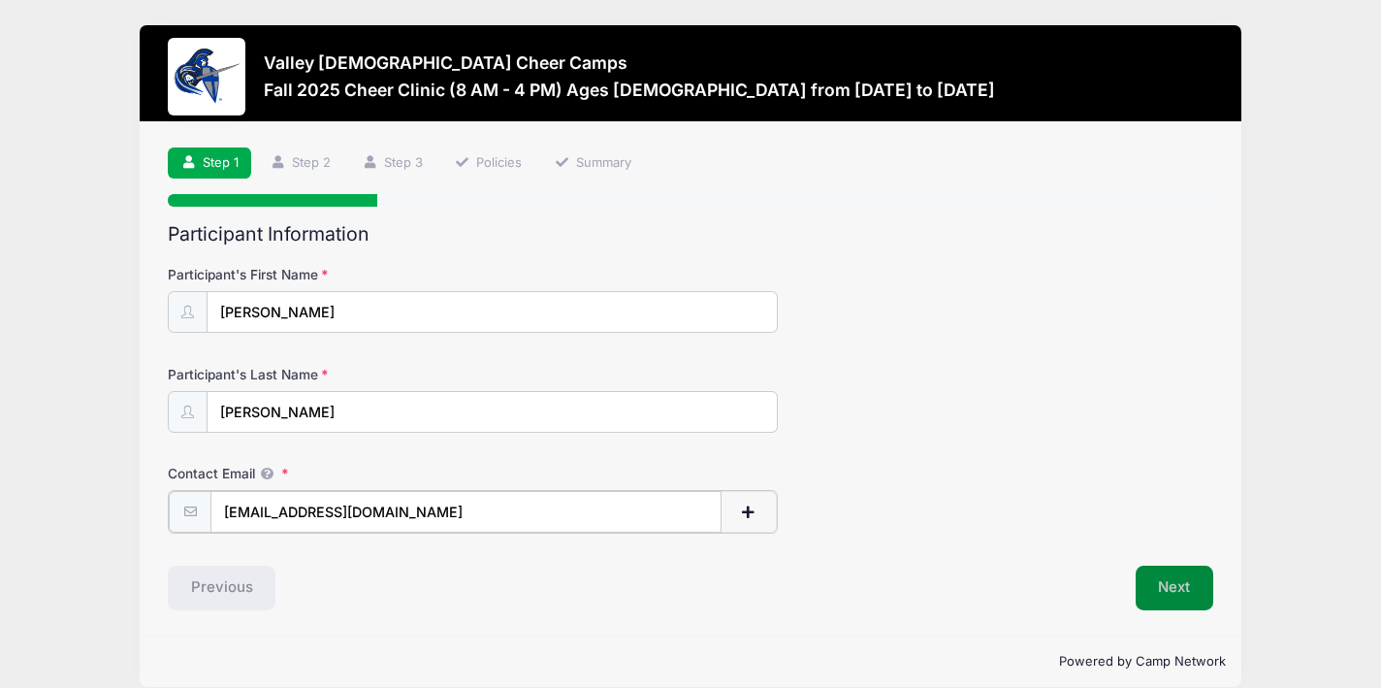
type input "[EMAIL_ADDRESS][DOMAIN_NAME]"
click at [1174, 581] on button "Next" at bounding box center [1175, 585] width 79 height 45
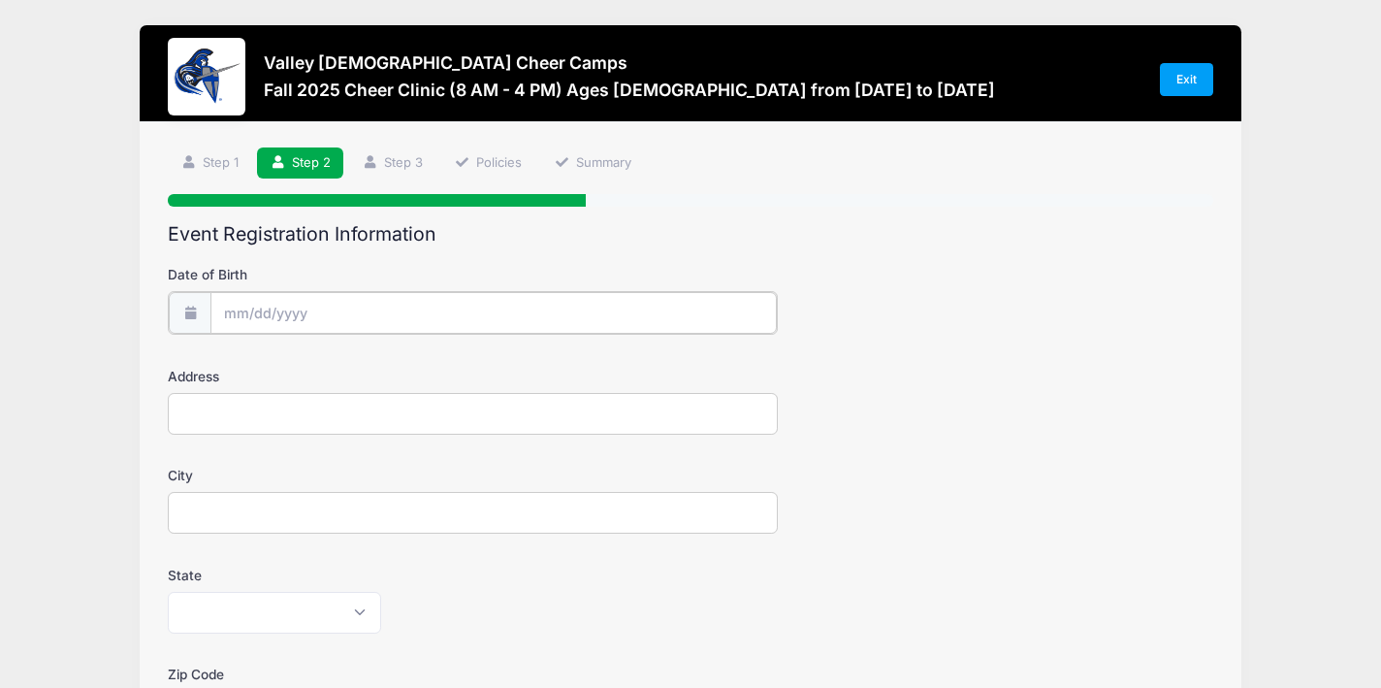
click at [460, 306] on input "Date of Birth" at bounding box center [493, 313] width 566 height 42
click at [231, 312] on input "Date of Birth" at bounding box center [493, 313] width 566 height 42
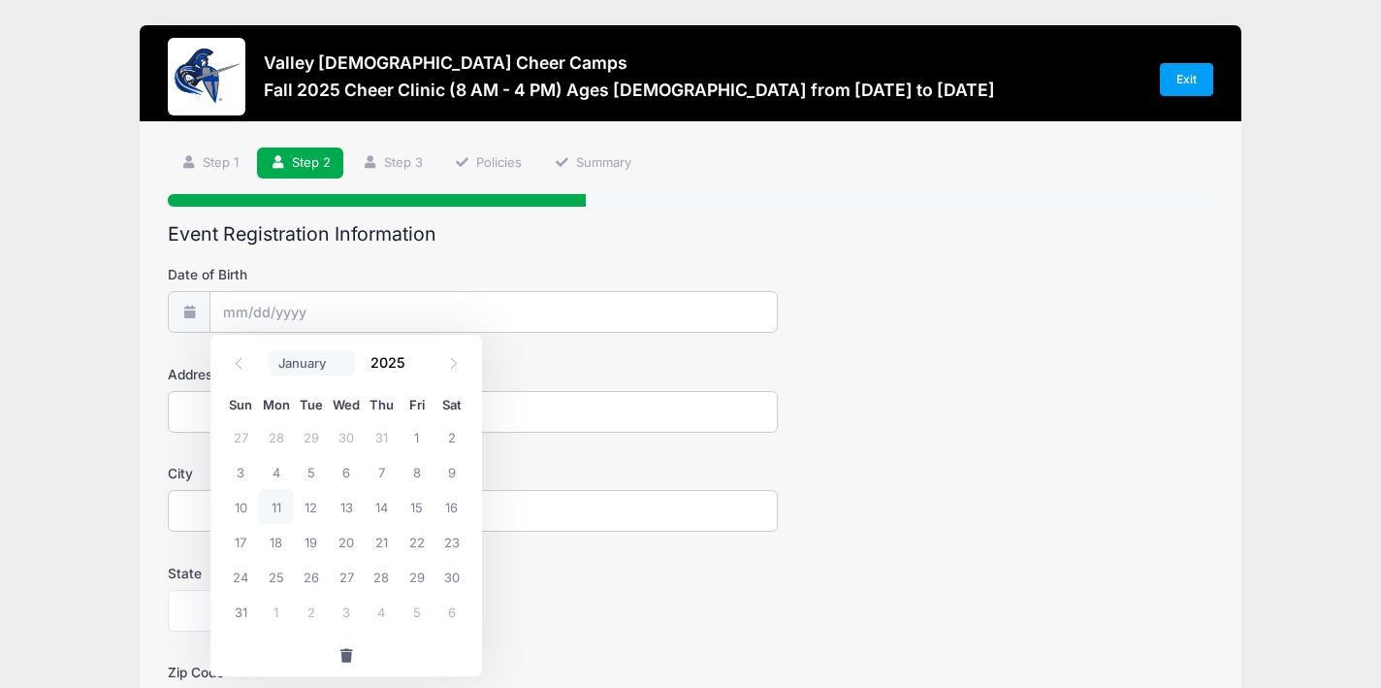
select select "3"
click at [409, 366] on input "2025" at bounding box center [392, 361] width 63 height 29
click at [391, 366] on input "2025" at bounding box center [392, 361] width 63 height 29
click at [418, 359] on span at bounding box center [417, 354] width 14 height 15
click at [418, 364] on span at bounding box center [417, 369] width 14 height 15
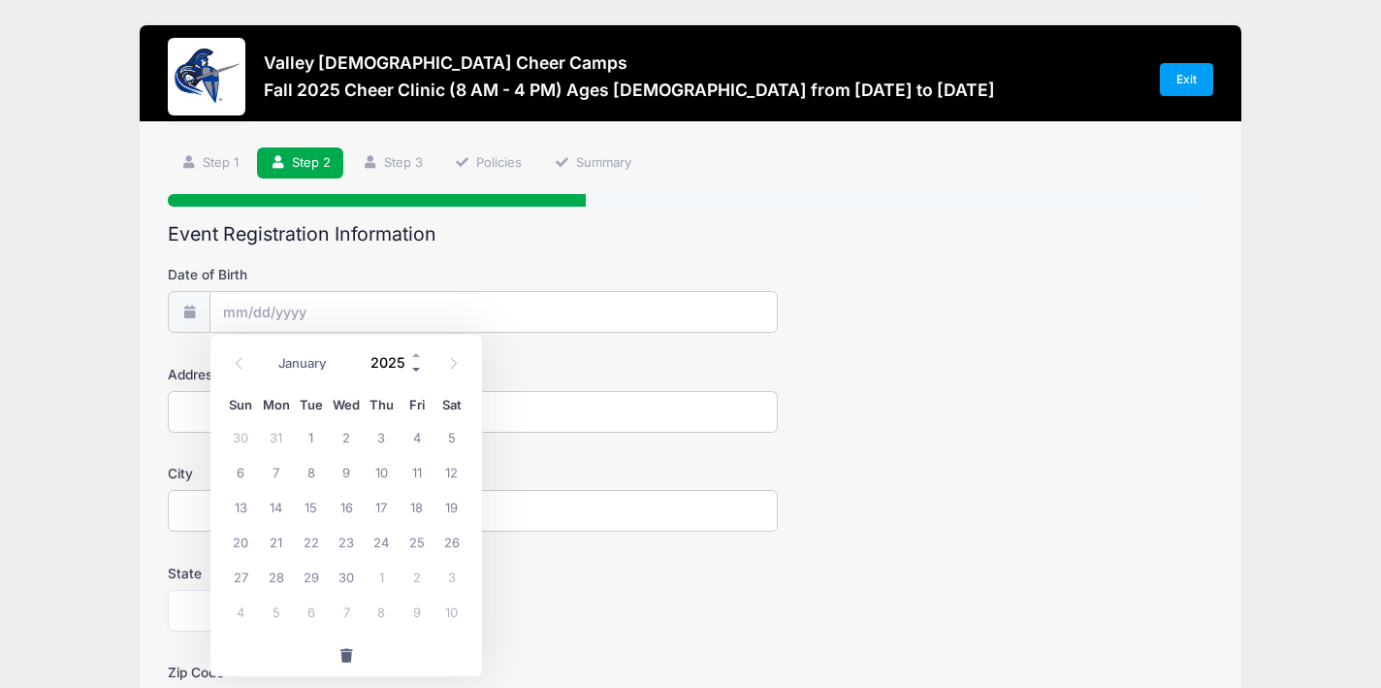
click at [418, 364] on span at bounding box center [417, 369] width 14 height 15
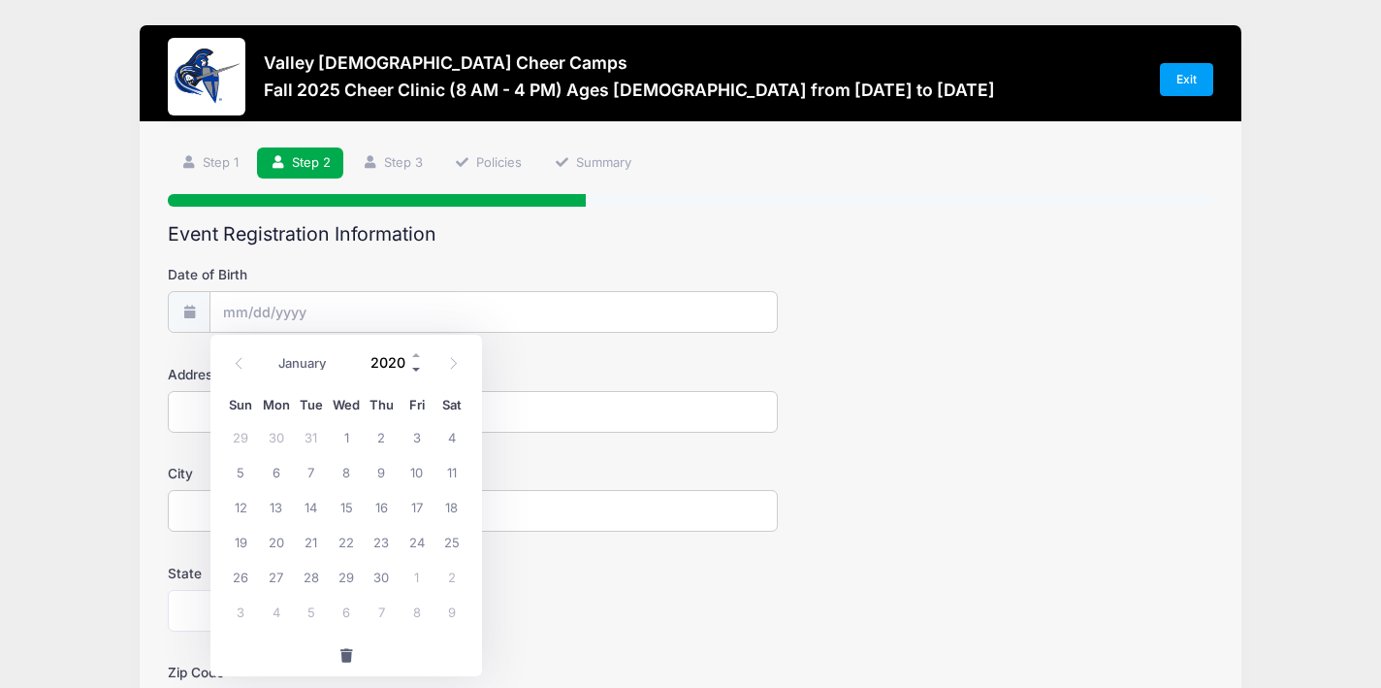
click at [418, 364] on span at bounding box center [417, 369] width 14 height 15
type input "2019"
click at [380, 548] on span "25" at bounding box center [381, 541] width 35 height 35
type input "[DATE]"
type input "[STREET_ADDRESS][PERSON_NAME]"
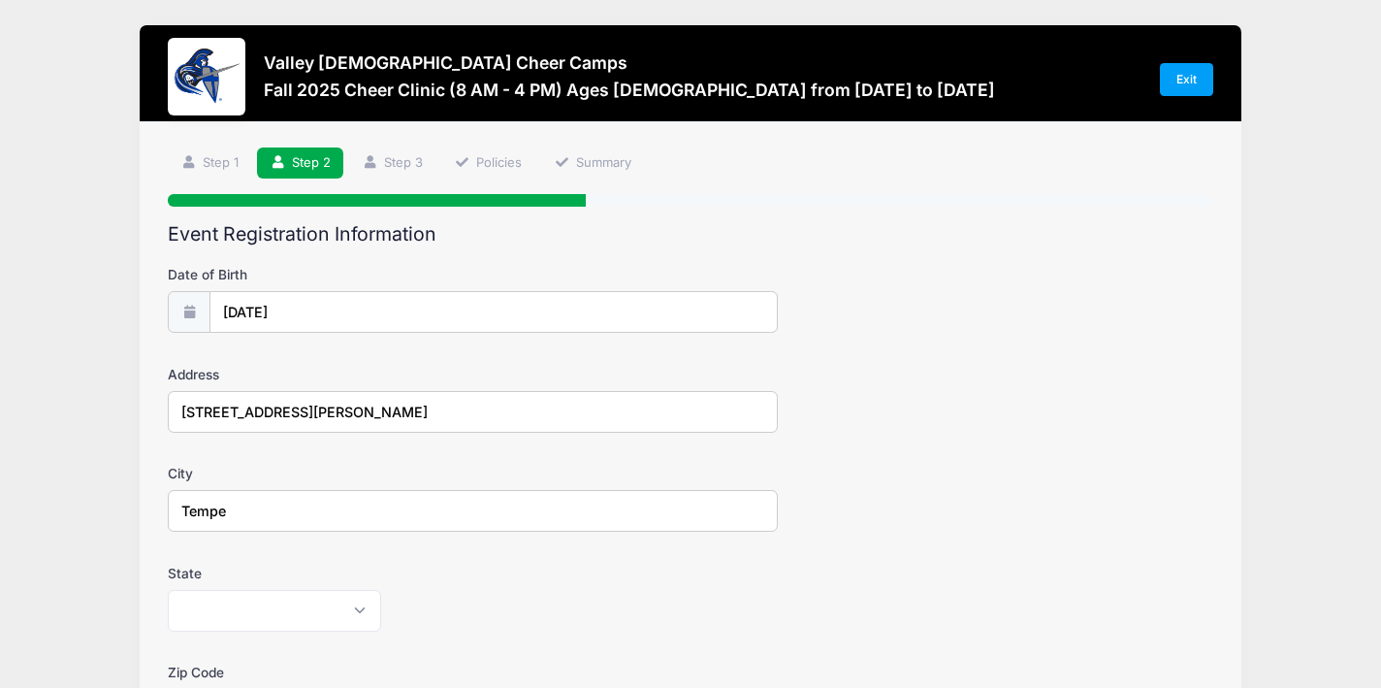
type input "Tempe"
select select "AZ"
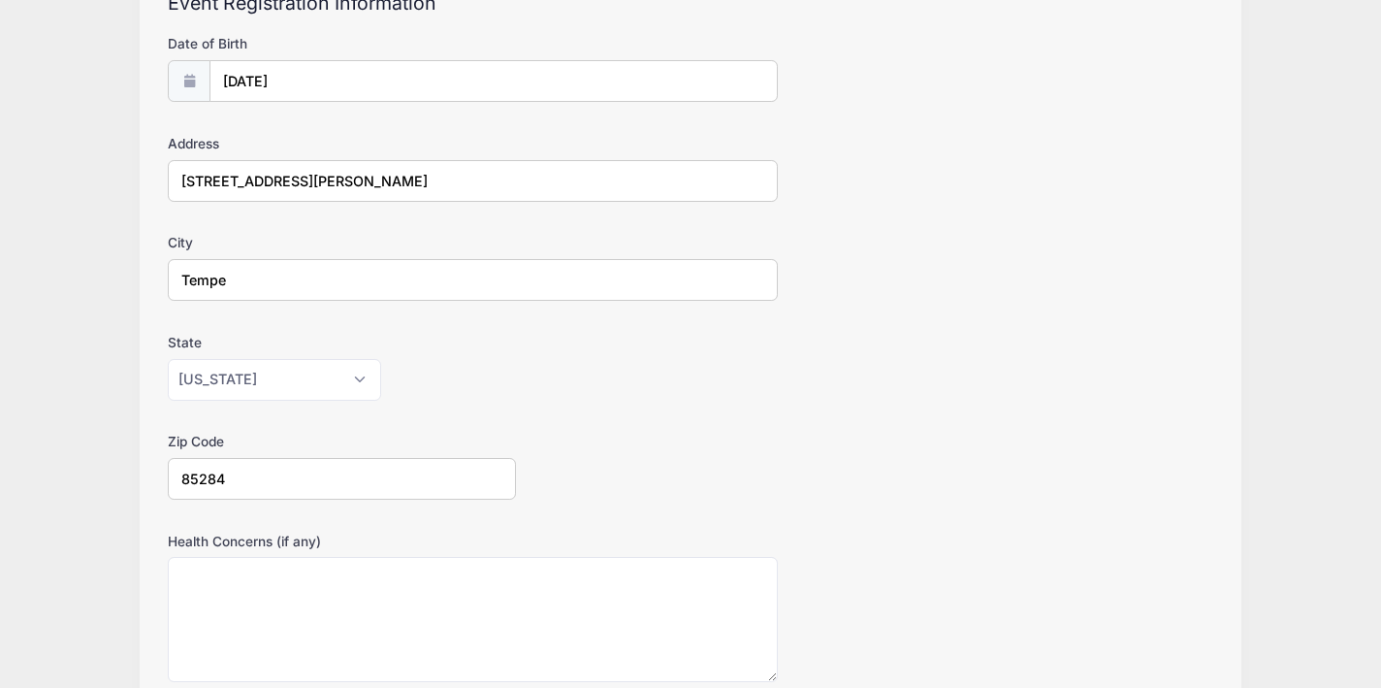
scroll to position [574, 0]
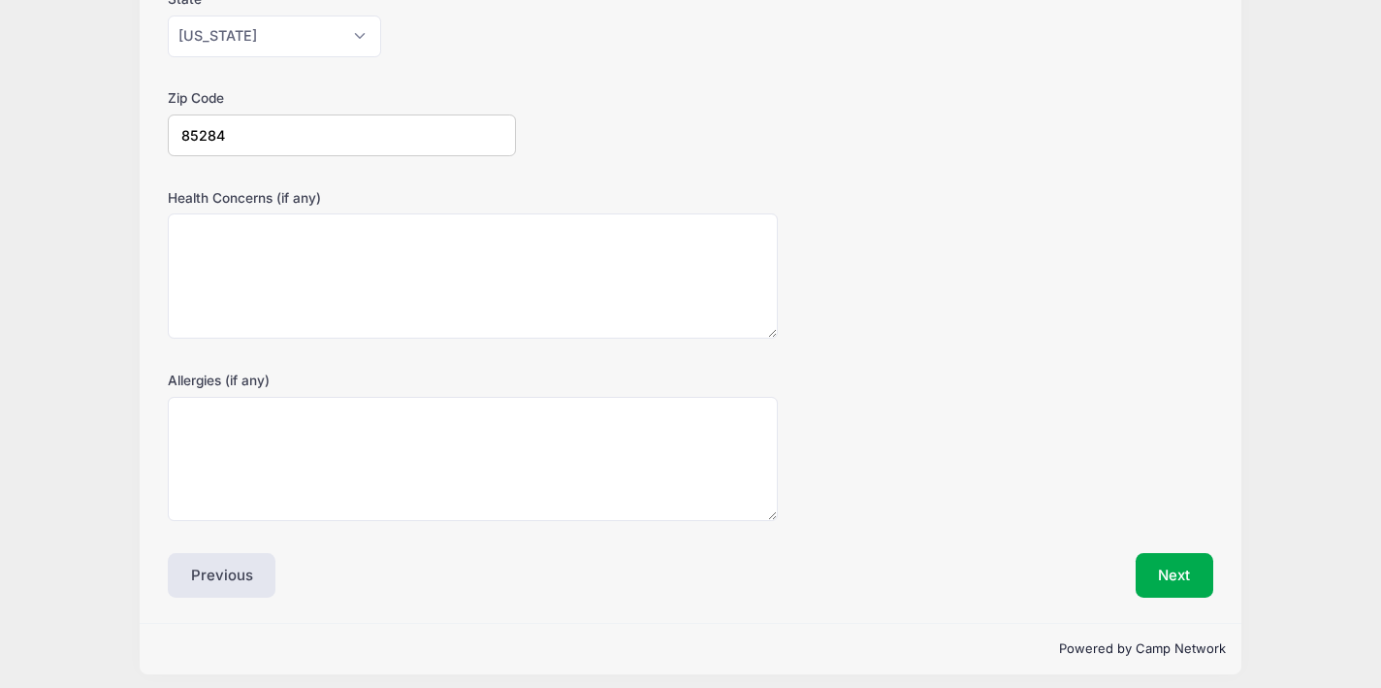
type input "85284"
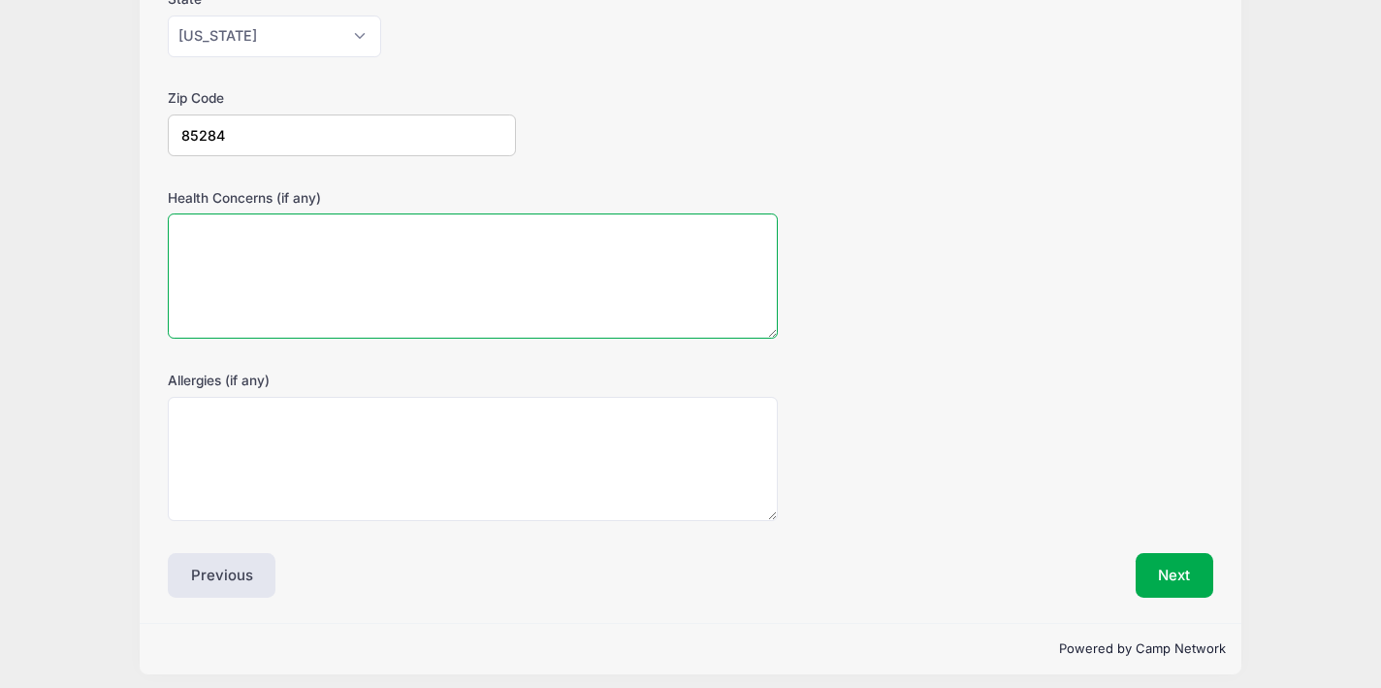
click at [267, 269] on textarea "Health Concerns (if any)" at bounding box center [473, 275] width 610 height 125
type textarea "none"
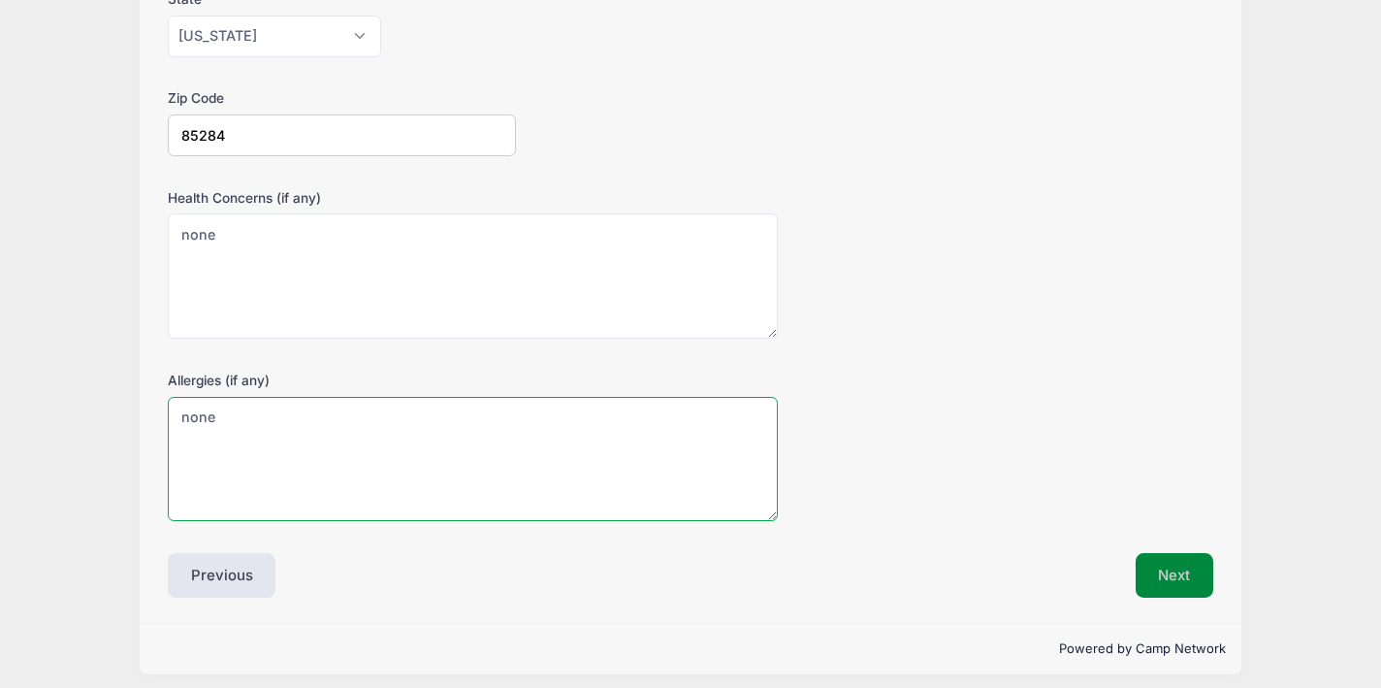
type textarea "none"
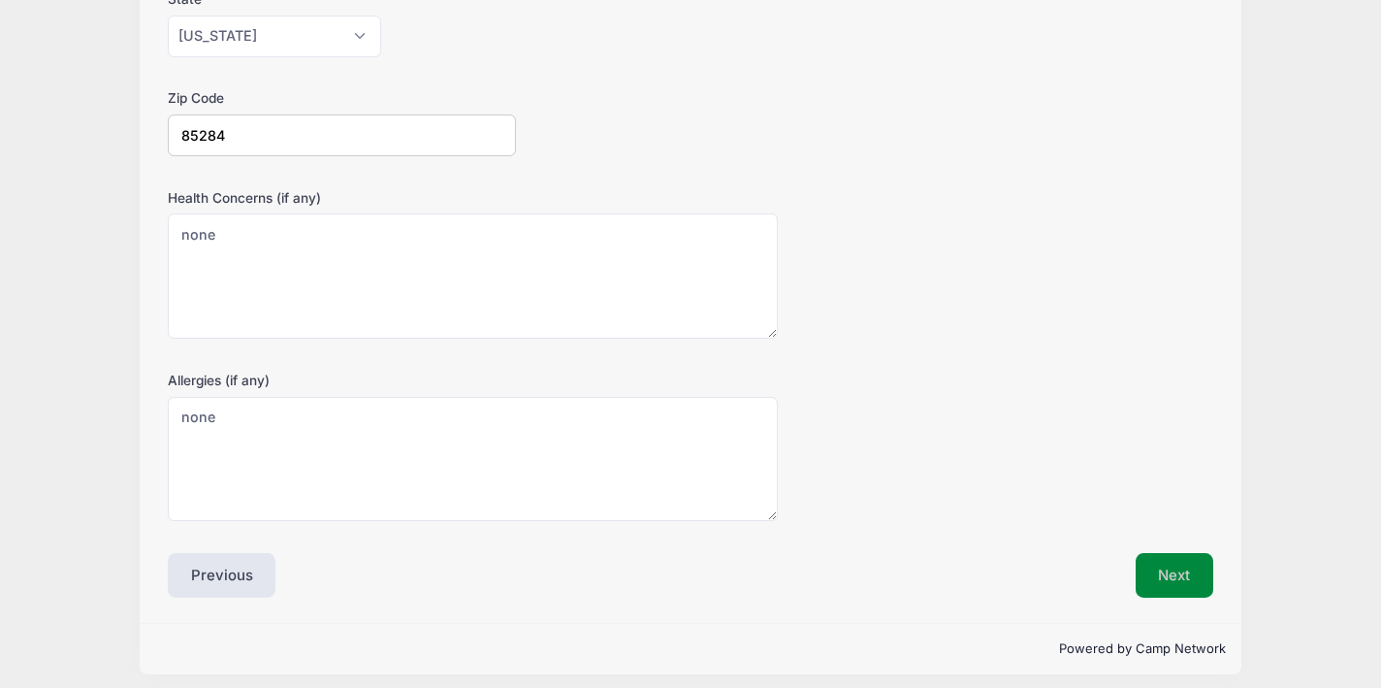
click at [1165, 573] on button "Next" at bounding box center [1175, 575] width 79 height 45
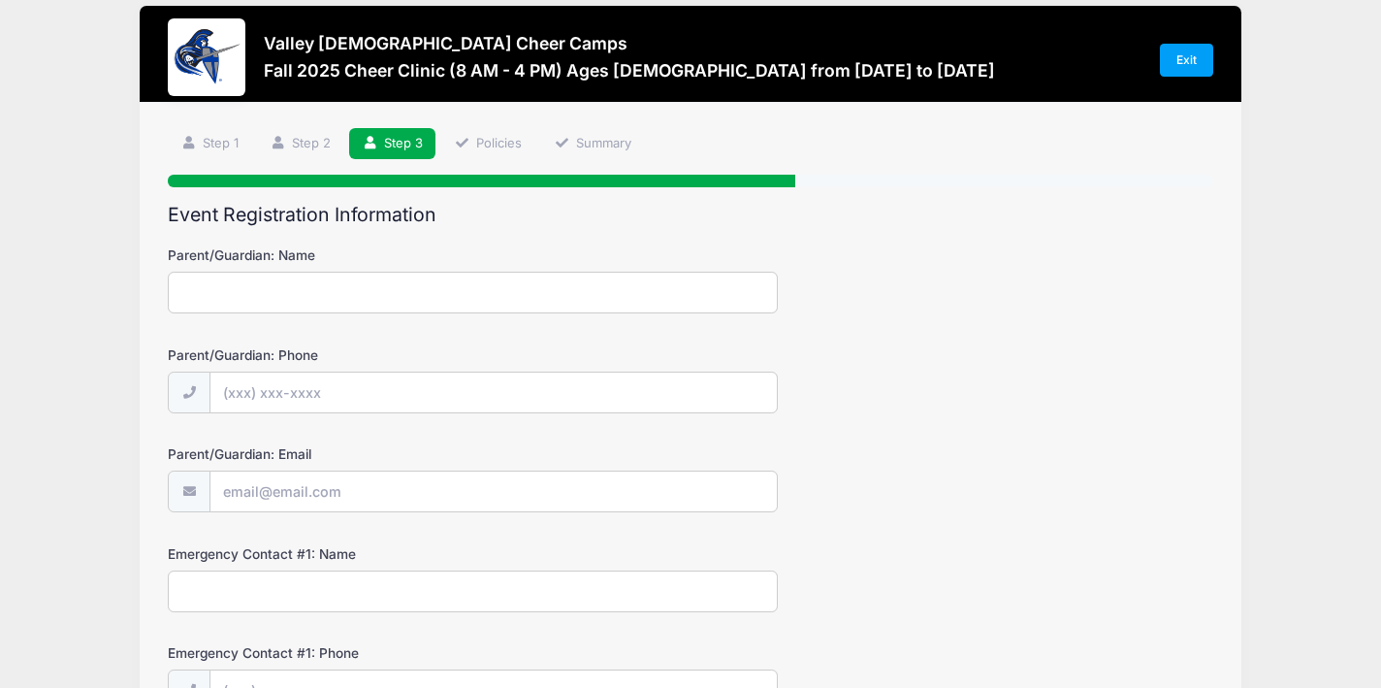
scroll to position [0, 0]
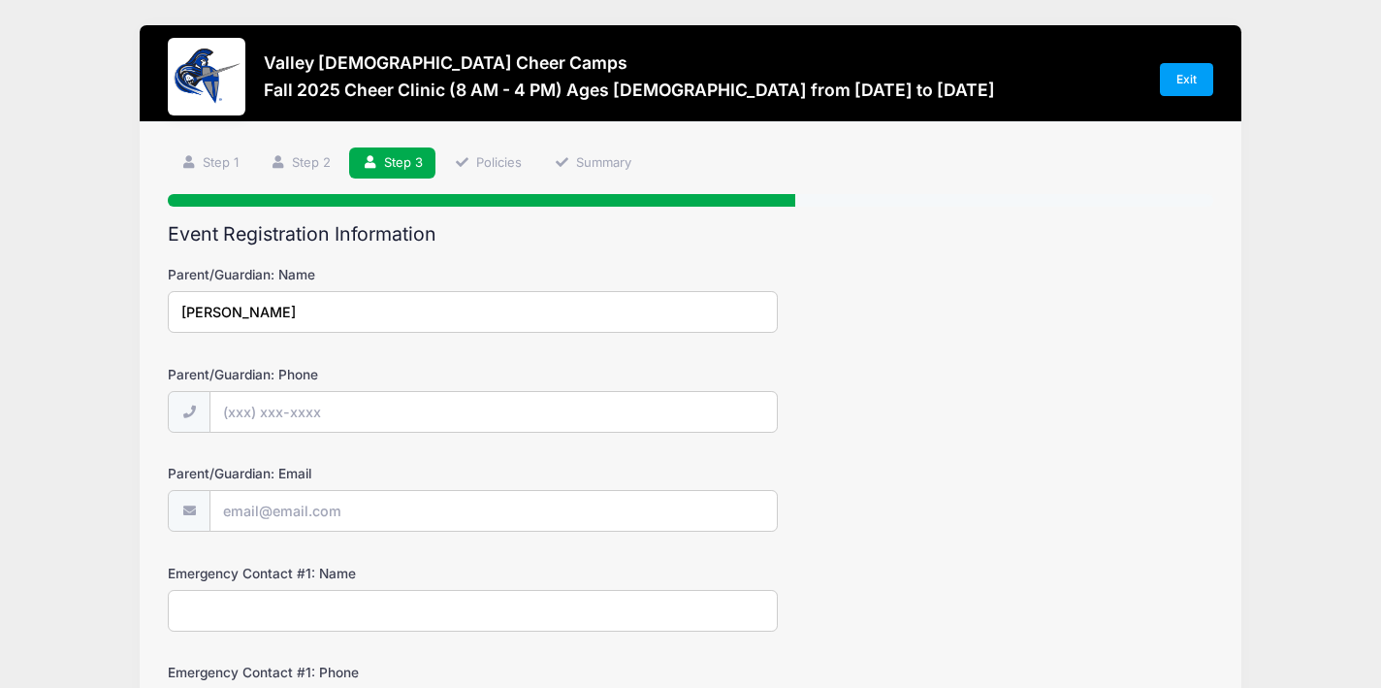
type input "[PERSON_NAME]"
type input "[PHONE_NUMBER]"
type input "[EMAIL_ADDRESS][DOMAIN_NAME]"
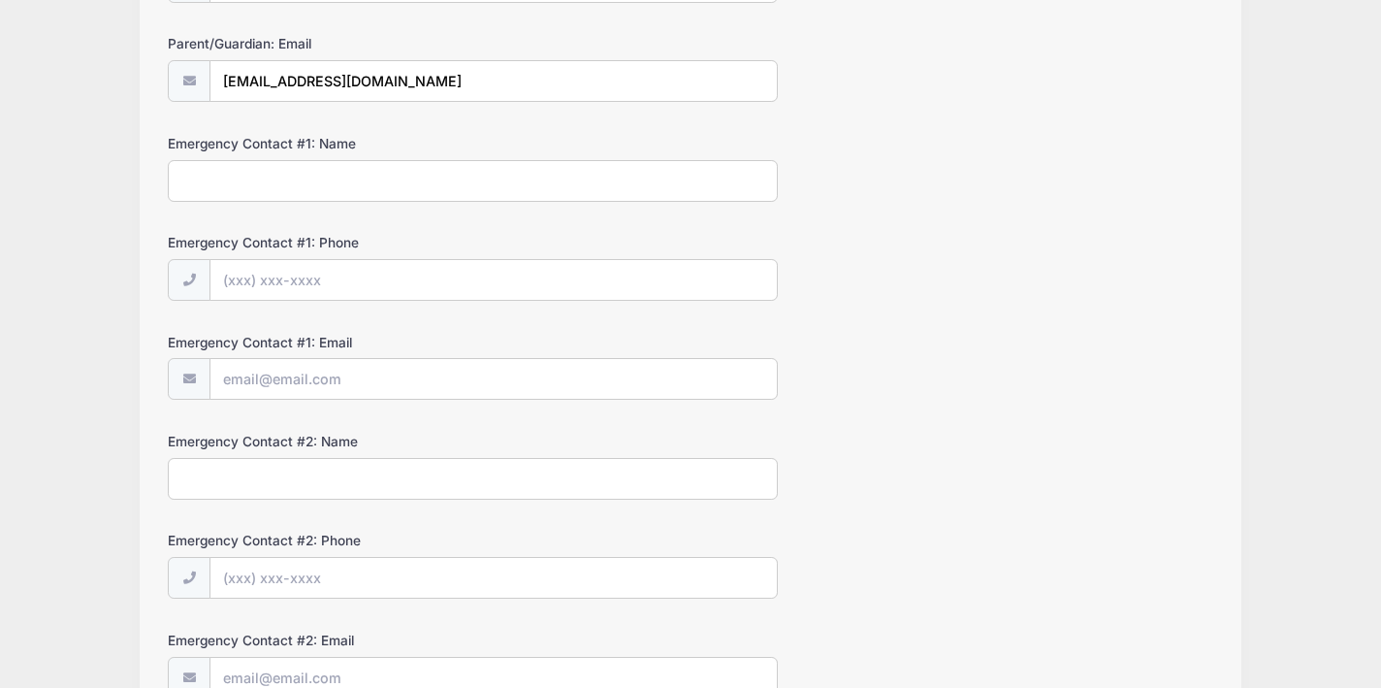
scroll to position [434, 0]
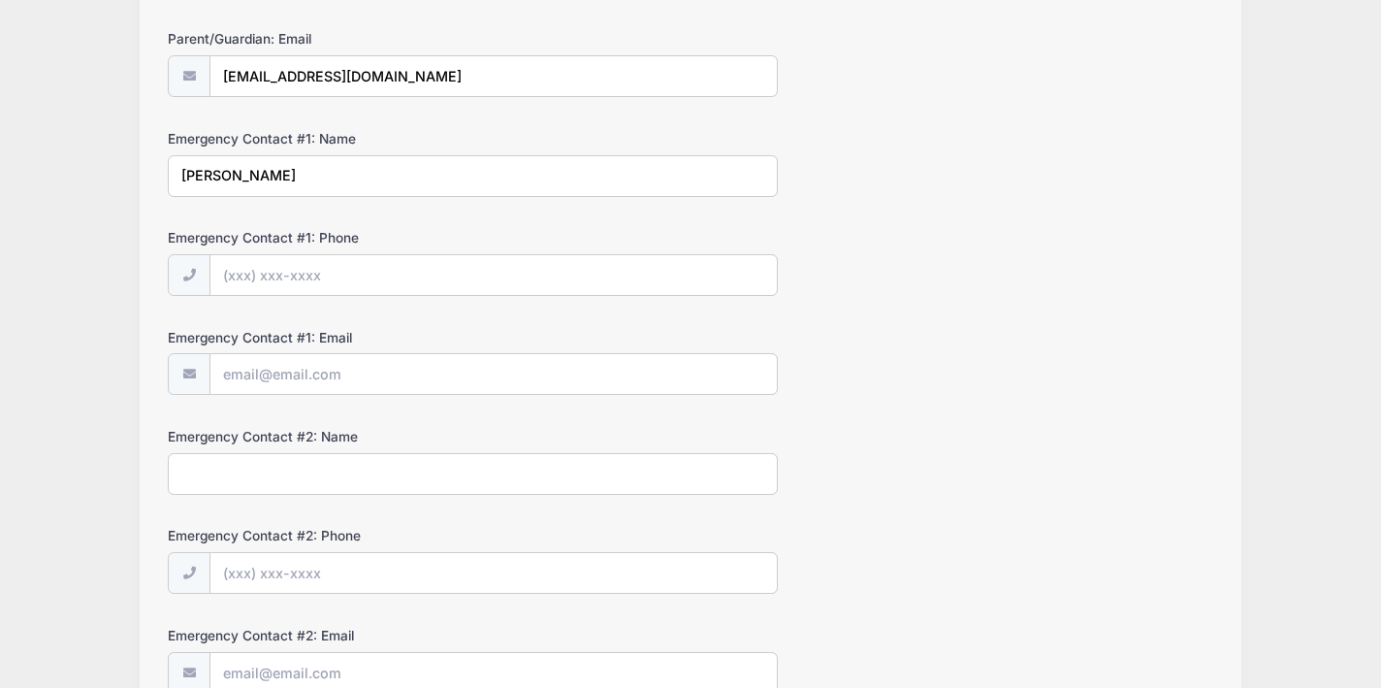
type input "[PERSON_NAME]"
type input "[PHONE_NUMBER]"
type input "[EMAIL_ADDRESS][DOMAIN_NAME]"
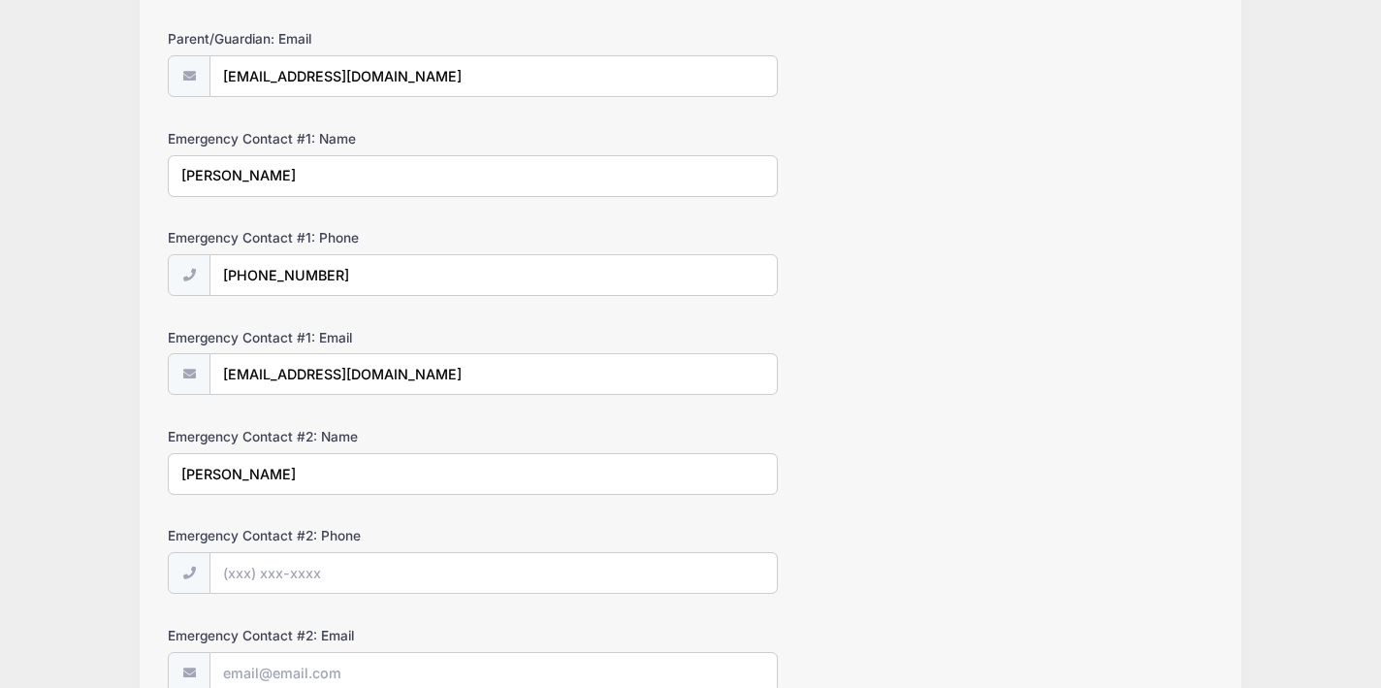
type input "[PERSON_NAME]"
type input "[PHONE_NUMBER]"
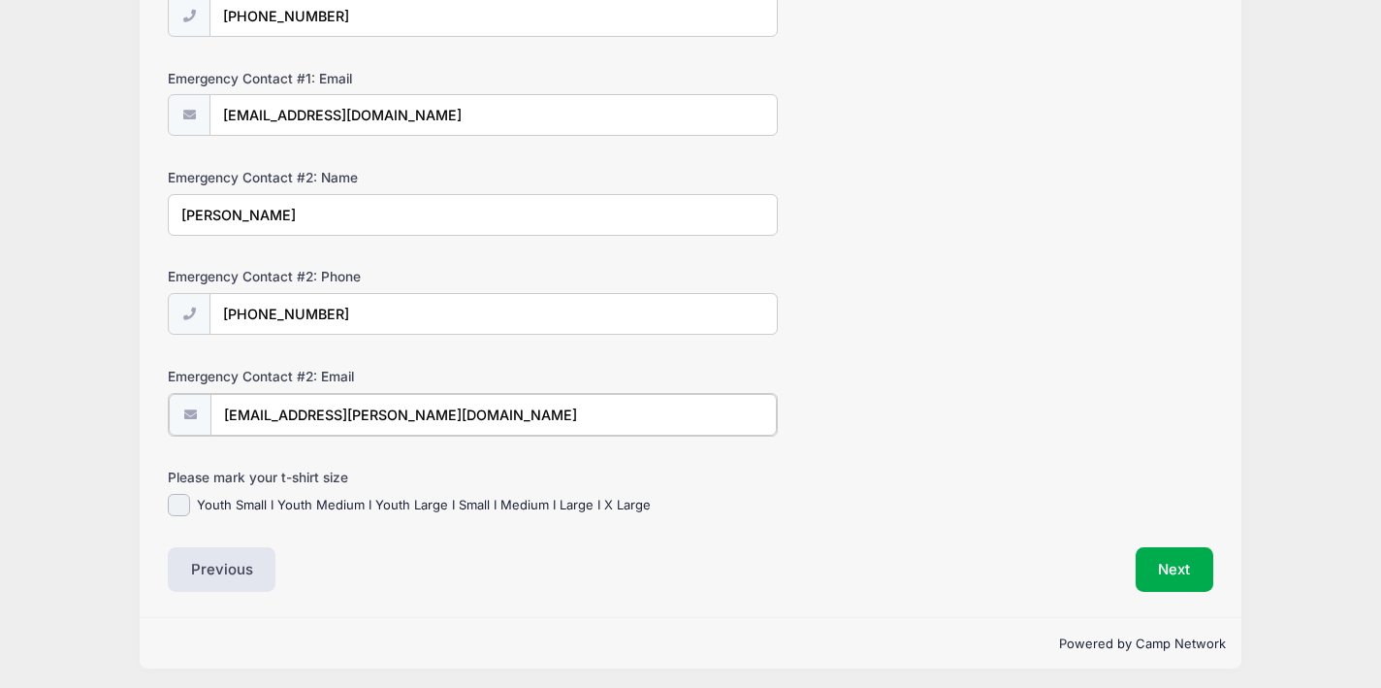
scroll to position [692, 0]
type input "[EMAIL_ADDRESS][PERSON_NAME][DOMAIN_NAME]"
click at [181, 496] on input "Youth Small I Youth Medium I Youth Large I Small I Medium I Large I X Large" at bounding box center [179, 504] width 22 height 22
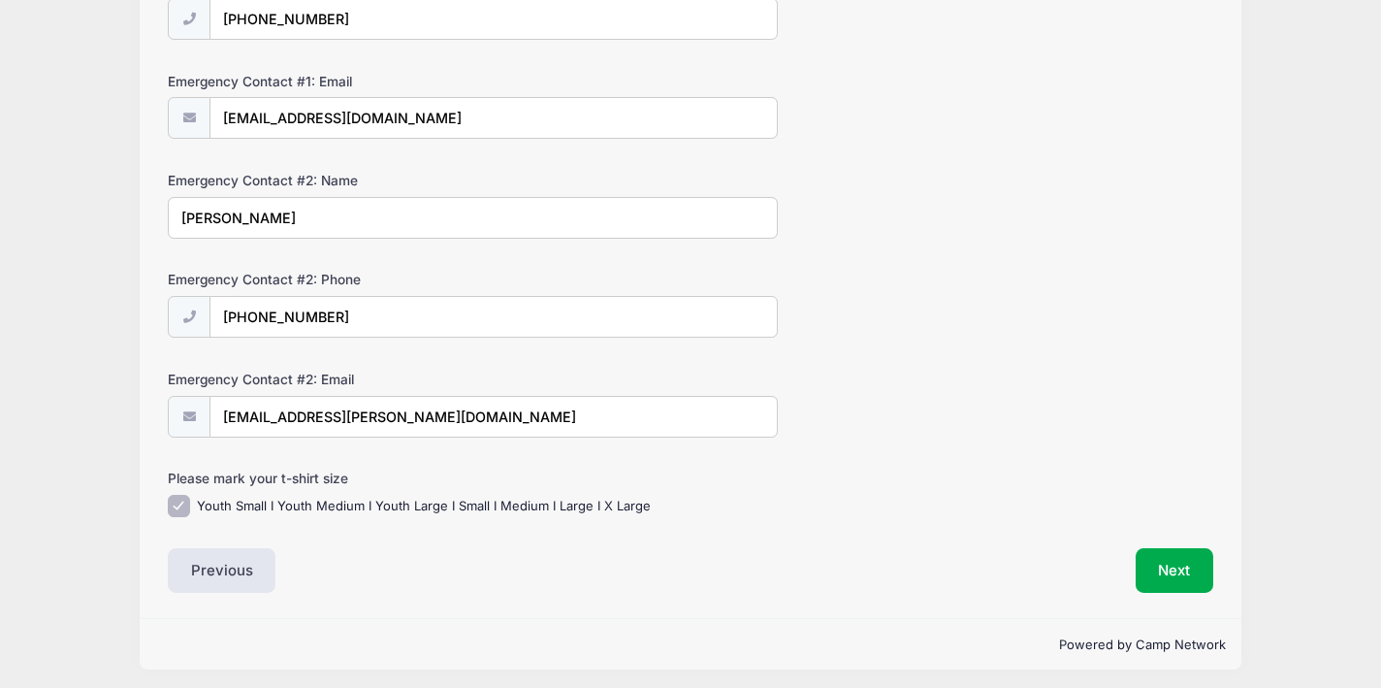
click at [344, 502] on label "Youth Small I Youth Medium I Youth Large I Small I Medium I Large I X Large" at bounding box center [424, 505] width 454 height 19
click at [190, 502] on input "Youth Small I Youth Medium I Youth Large I Small I Medium I Large I X Large" at bounding box center [179, 506] width 22 height 22
click at [185, 501] on input "Youth Small I Youth Medium I Youth Large I Small I Medium I Large I X Large" at bounding box center [179, 506] width 22 height 22
checkbox input "true"
click at [1166, 569] on button "Next" at bounding box center [1175, 570] width 79 height 45
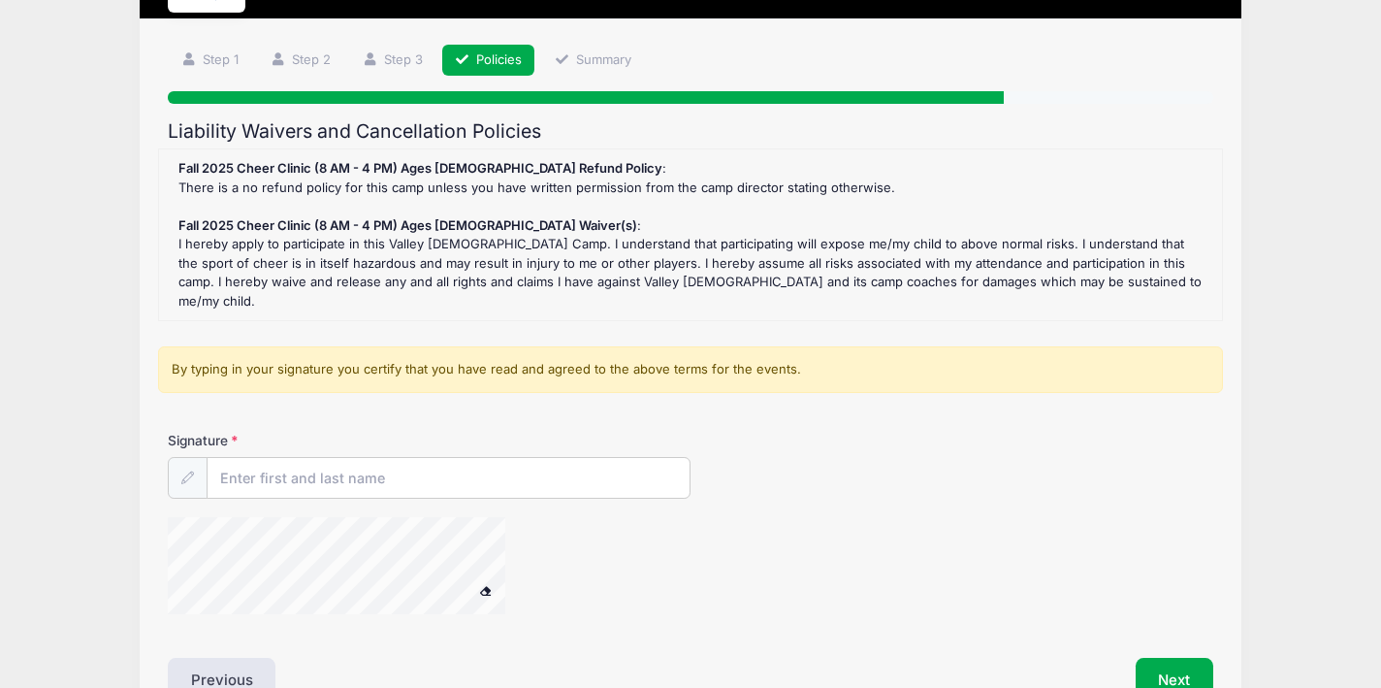
scroll to position [106, 0]
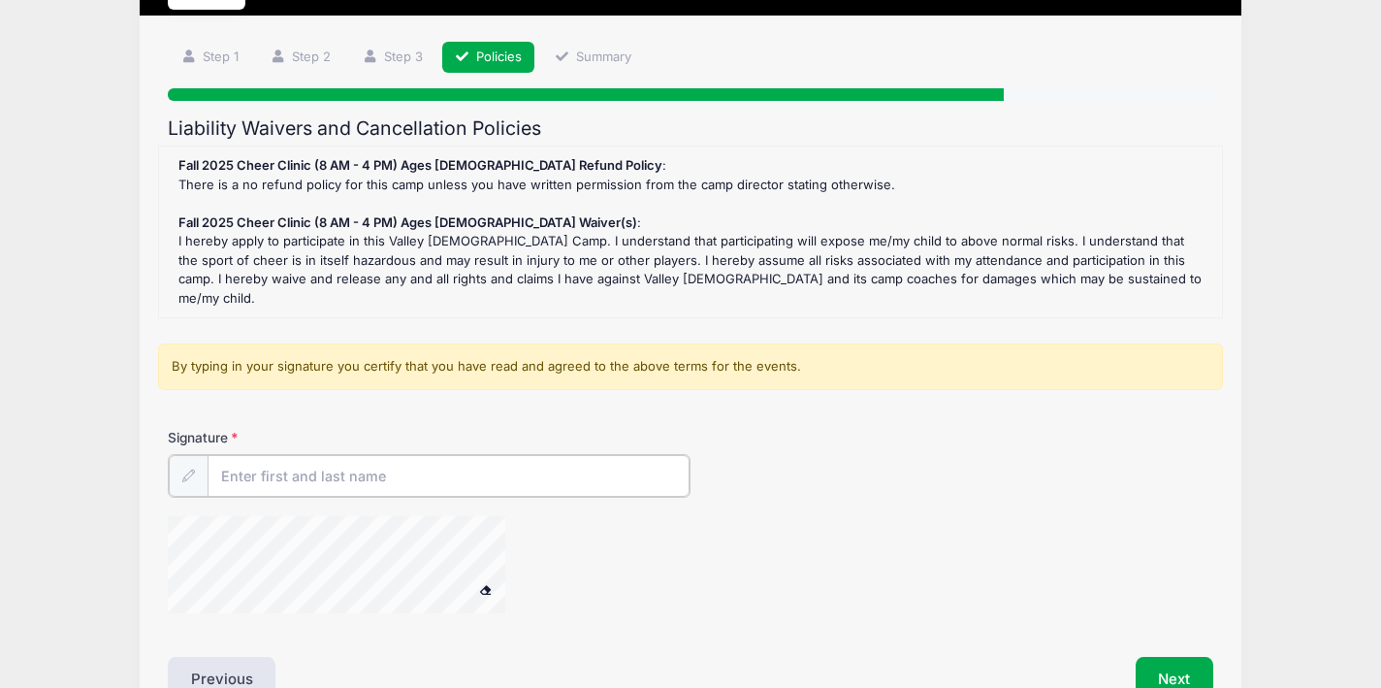
click at [323, 457] on input "Signature" at bounding box center [449, 476] width 482 height 42
type input "[PERSON_NAME]"
click at [1165, 655] on button "Next" at bounding box center [1175, 677] width 79 height 45
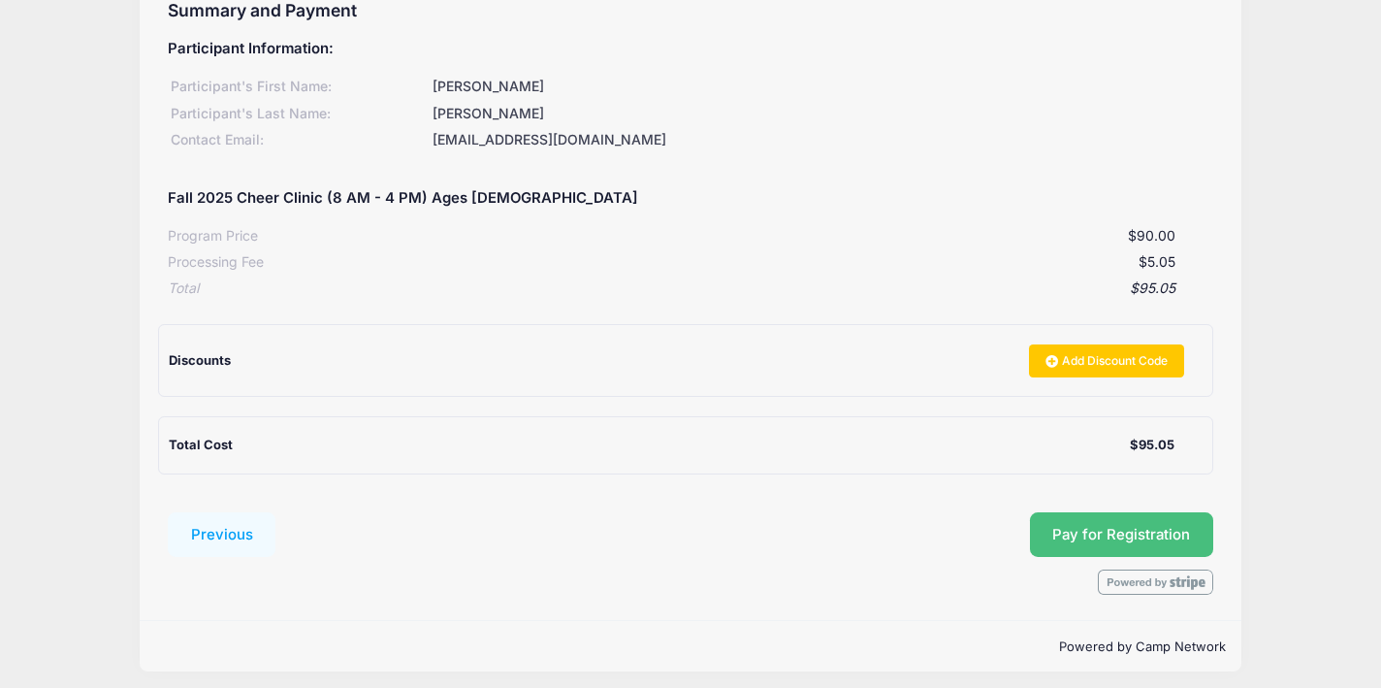
scroll to position [222, 0]
click at [1056, 527] on span "Pay for Registration" at bounding box center [1121, 535] width 138 height 17
